Goal: Obtain resource: Obtain resource

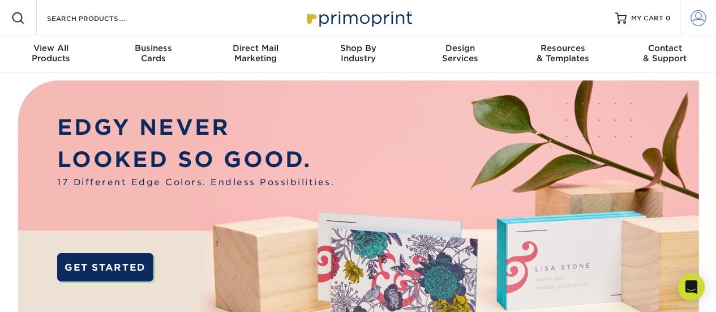
type input "[EMAIL_ADDRESS][DOMAIN_NAME]"
click at [702, 16] on span at bounding box center [699, 18] width 16 height 16
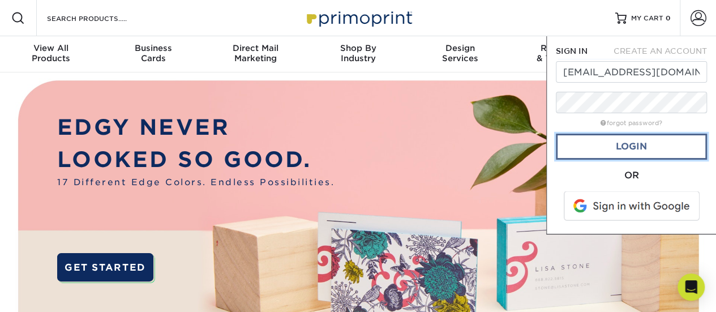
click at [621, 152] on link "Login" at bounding box center [631, 147] width 151 height 26
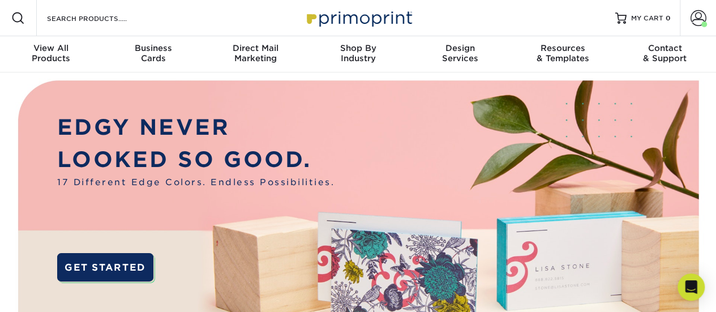
click at [33, 22] on div at bounding box center [18, 18] width 36 height 36
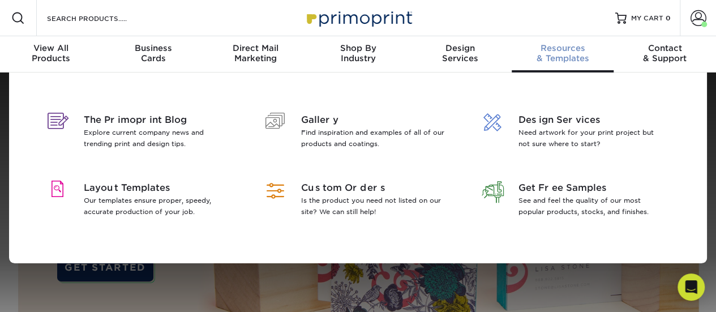
click at [556, 59] on div "Resources & Templates" at bounding box center [563, 53] width 102 height 20
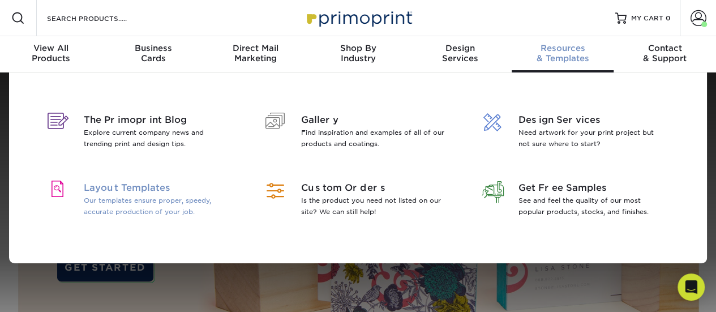
click at [128, 195] on p "Our templates ensure proper, speedy, accurate production of your job." at bounding box center [157, 206] width 147 height 23
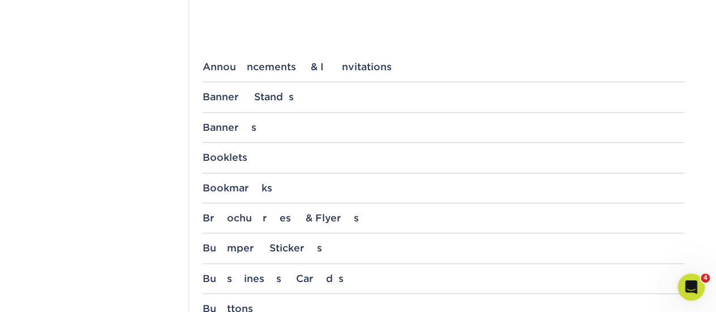
scroll to position [408, 0]
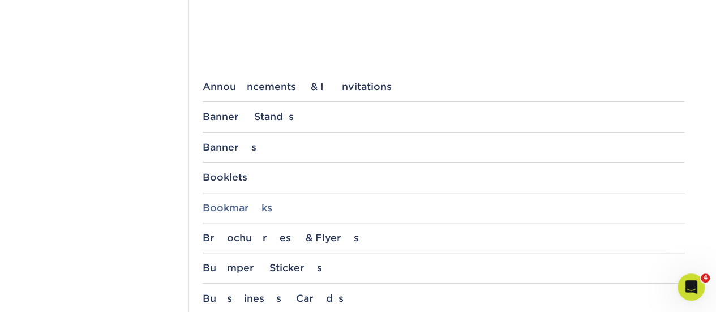
click at [251, 203] on div "Bookmarks" at bounding box center [444, 207] width 482 height 11
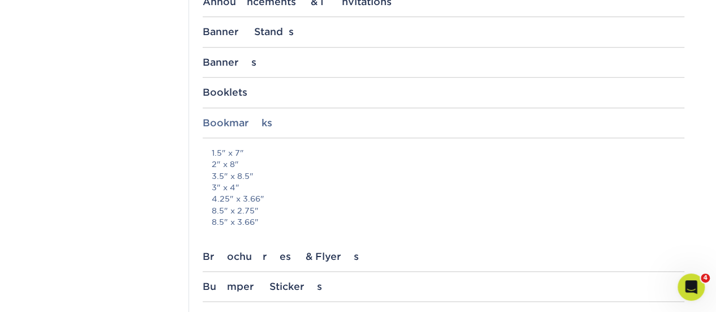
scroll to position [498, 0]
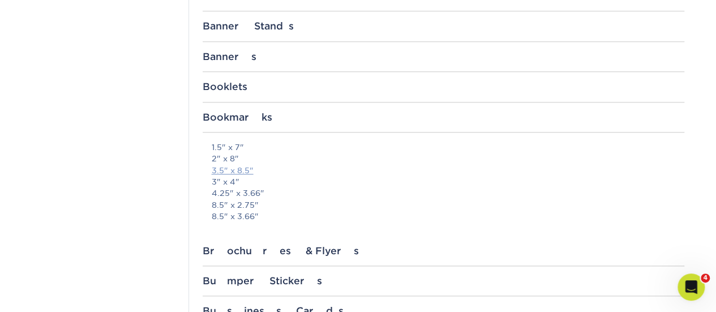
click at [234, 168] on link "3.5" x 8.5"" at bounding box center [233, 170] width 42 height 9
